Goal: Task Accomplishment & Management: Manage account settings

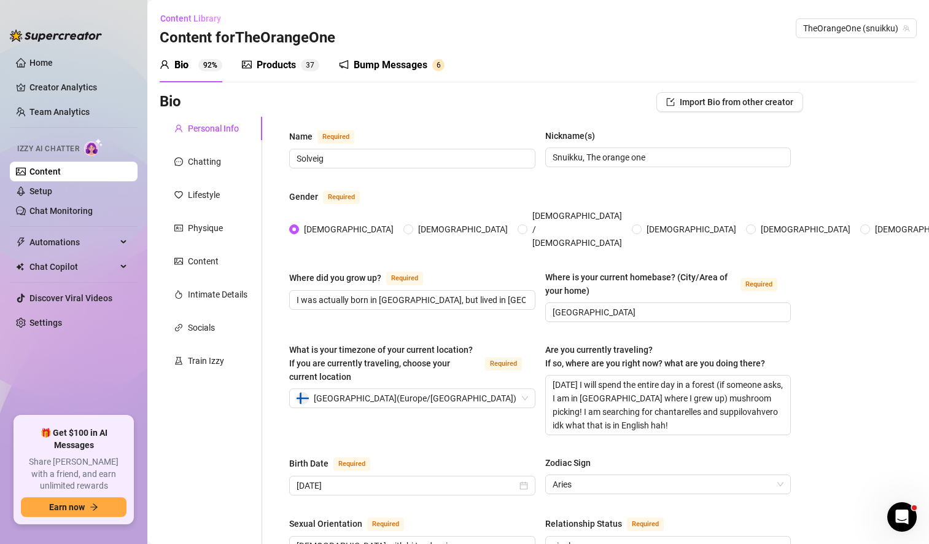
drag, startPoint x: 0, startPoint y: 0, endPoint x: 830, endPoint y: 120, distance: 838.5
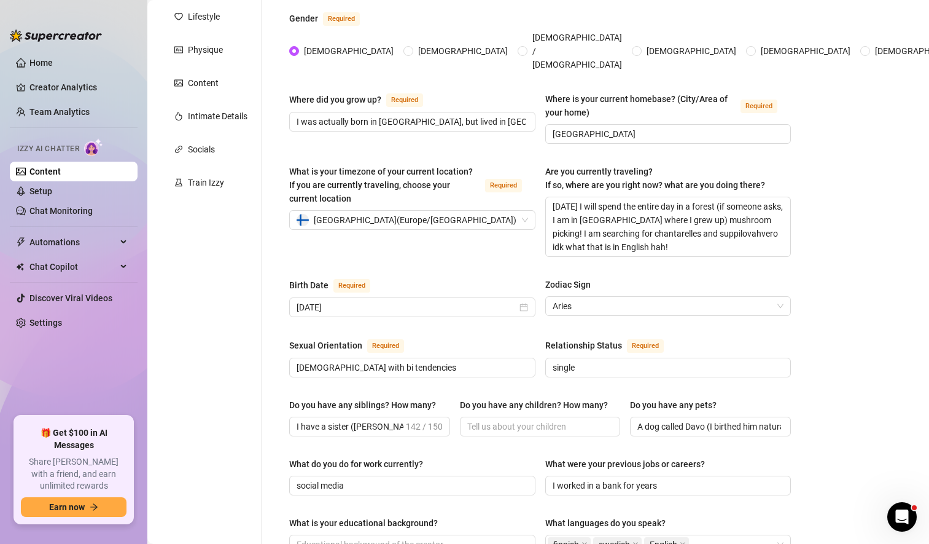
scroll to position [178, 0]
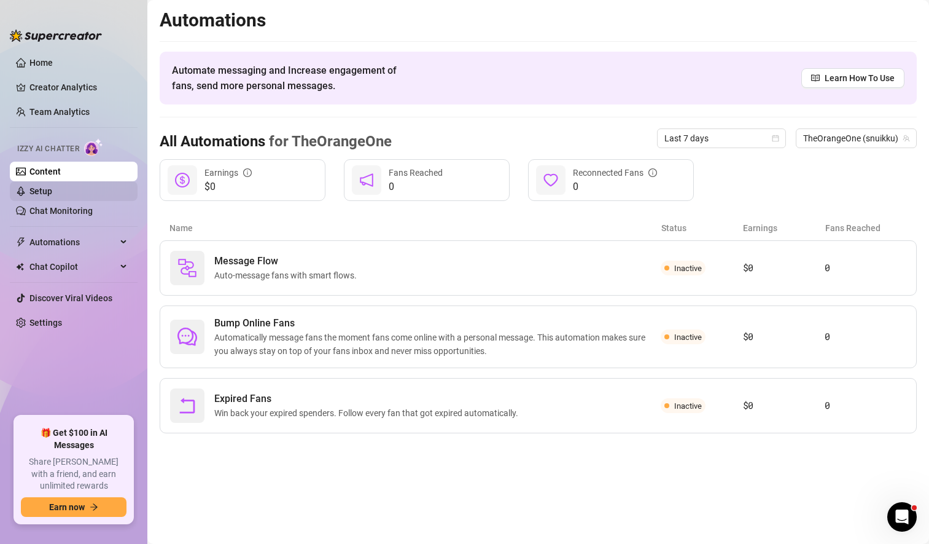
click at [52, 190] on link "Setup" at bounding box center [40, 191] width 23 height 10
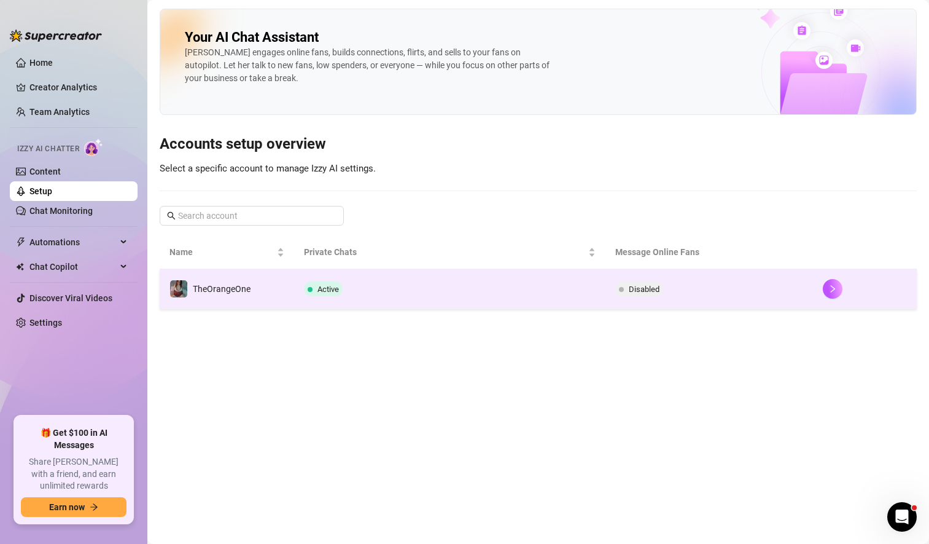
click at [493, 308] on td "Active" at bounding box center [449, 289] width 311 height 40
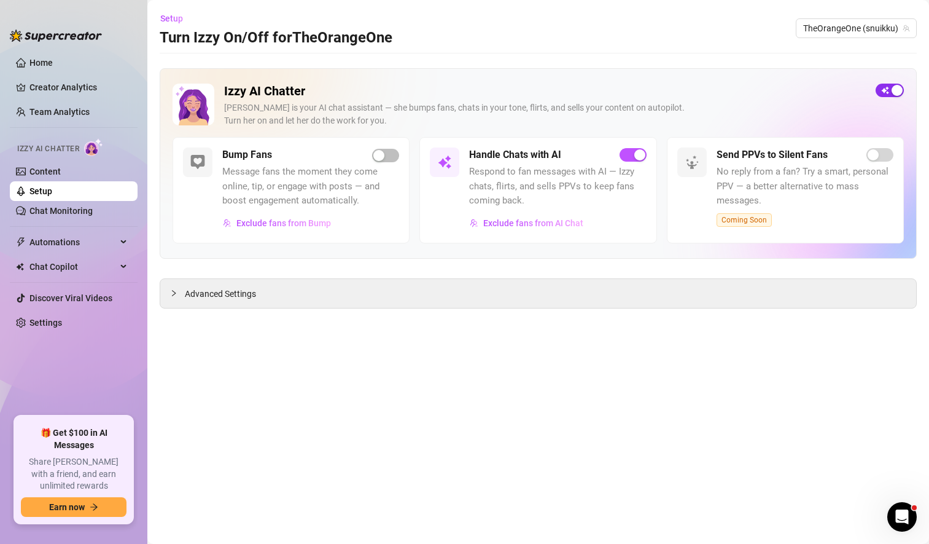
click at [888, 93] on span "button" at bounding box center [890, 91] width 28 height 14
